Goal: Find specific page/section: Find specific page/section

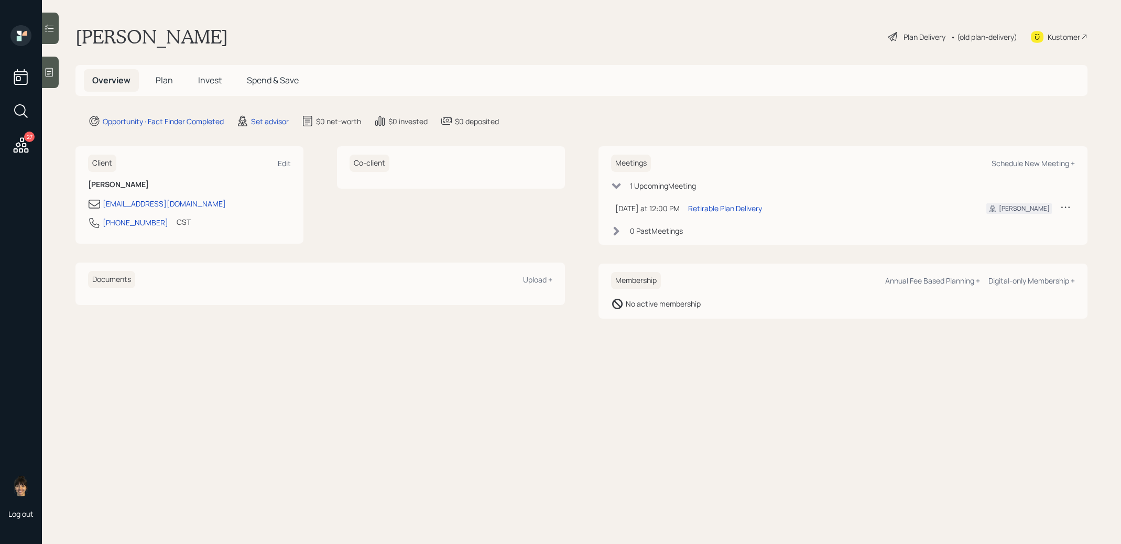
click at [164, 81] on span "Plan" at bounding box center [164, 80] width 17 height 12
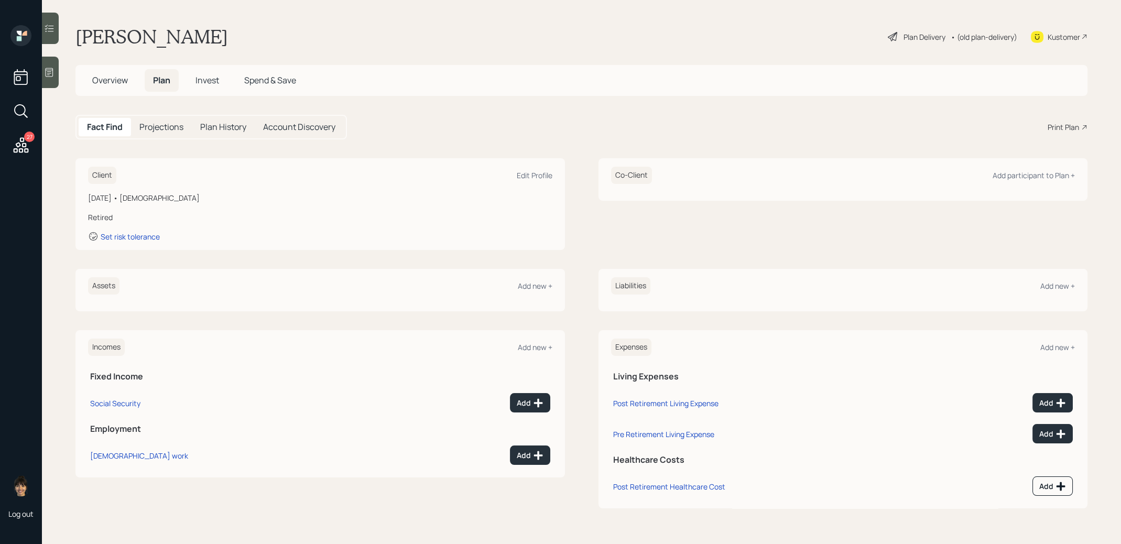
click at [55, 76] on div at bounding box center [50, 72] width 17 height 31
